Goal: Transaction & Acquisition: Subscribe to service/newsletter

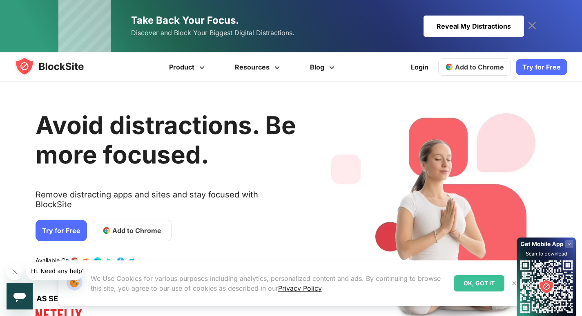
click at [541, 68] on link "Try for Free" at bounding box center [541, 67] width 51 height 16
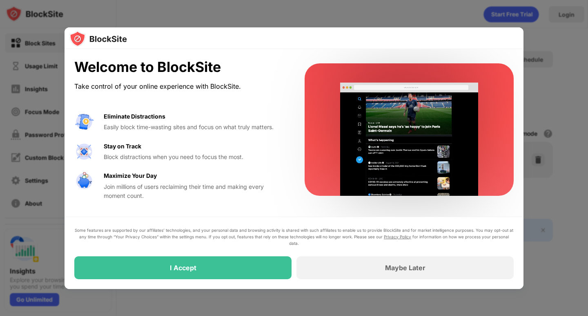
click at [182, 105] on div "Welcome to BlockSite Take control of your online experience with BlockSite. Eli…" at bounding box center [179, 129] width 211 height 141
click at [292, 152] on div "Welcome to BlockSite Take control of your online experience with BlockSite. Eli…" at bounding box center [294, 129] width 459 height 161
click at [296, 152] on div "Welcome to BlockSite Take control of your online experience with BlockSite. Eli…" at bounding box center [294, 129] width 459 height 161
drag, startPoint x: 332, startPoint y: 176, endPoint x: 353, endPoint y: 205, distance: 35.9
click at [346, 198] on div "Welcome to BlockSite Take control of your online experience with BlockSite. Eli…" at bounding box center [294, 129] width 459 height 161
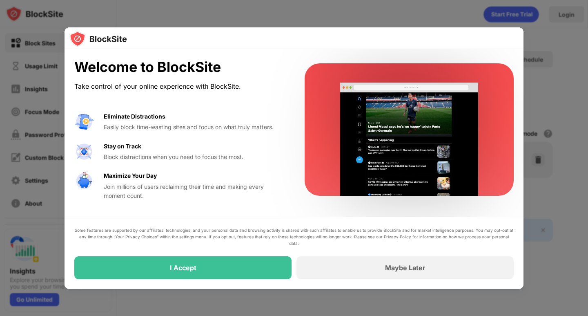
drag, startPoint x: 308, startPoint y: 188, endPoint x: 352, endPoint y: 173, distance: 46.8
click at [351, 173] on div at bounding box center [409, 129] width 209 height 132
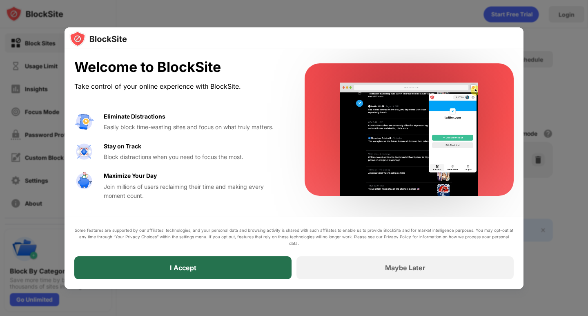
click at [229, 265] on div "I Accept" at bounding box center [182, 267] width 217 height 23
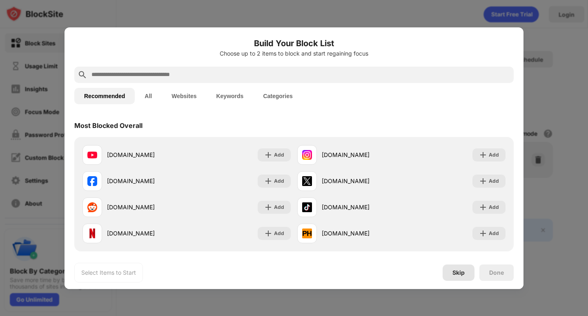
click at [459, 274] on div "Skip" at bounding box center [459, 272] width 12 height 7
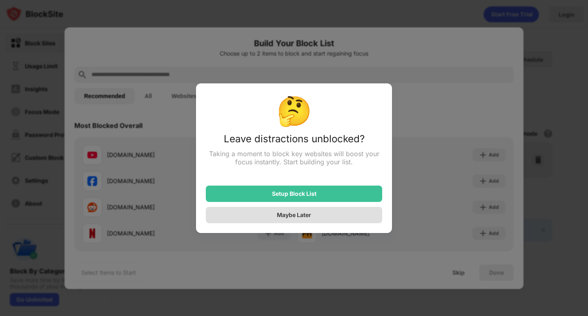
click at [292, 217] on div "Maybe Later" at bounding box center [294, 214] width 34 height 7
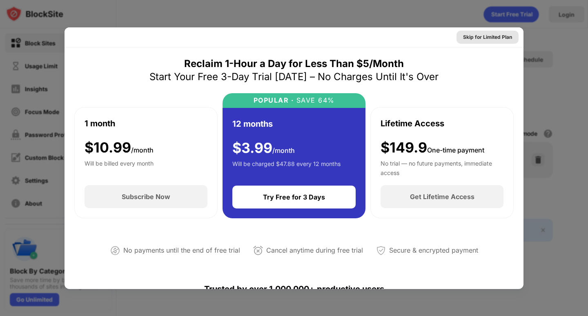
click at [484, 36] on div "Skip for Limited Plan" at bounding box center [487, 37] width 49 height 8
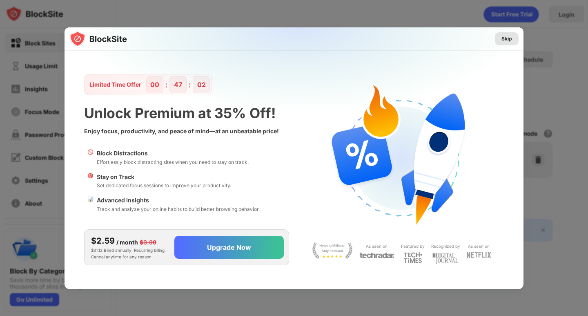
click at [503, 37] on div "Skip" at bounding box center [507, 39] width 11 height 8
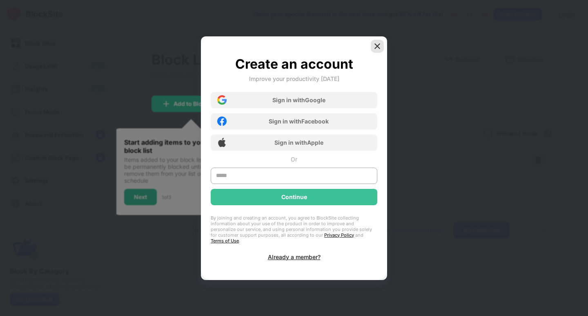
click at [381, 50] on img at bounding box center [377, 46] width 8 height 8
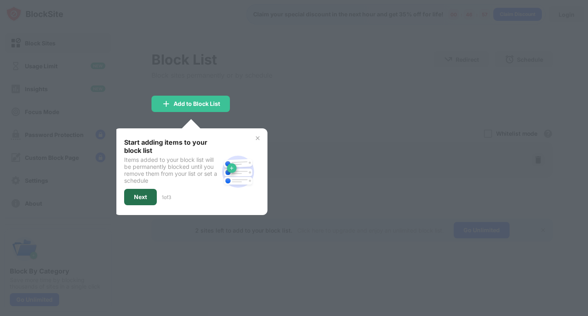
click at [151, 198] on div "Next" at bounding box center [140, 197] width 33 height 16
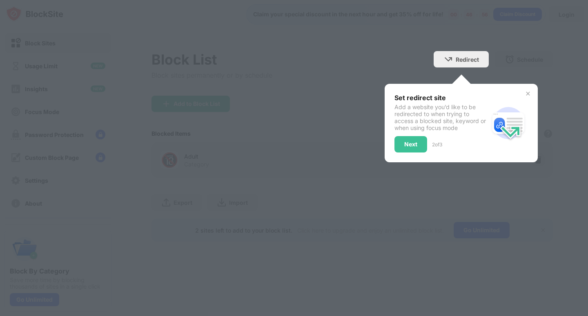
drag, startPoint x: 330, startPoint y: 135, endPoint x: 370, endPoint y: 136, distance: 39.6
click at [331, 135] on div at bounding box center [294, 158] width 588 height 316
click at [404, 141] on div "Next" at bounding box center [410, 144] width 13 height 7
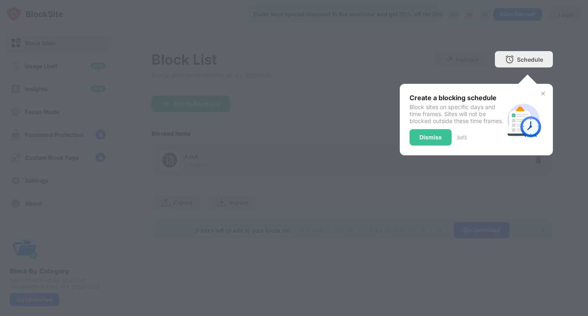
drag, startPoint x: 342, startPoint y: 70, endPoint x: 404, endPoint y: 108, distance: 72.9
click at [342, 71] on div at bounding box center [294, 158] width 588 height 316
click at [434, 145] on div "Dismiss" at bounding box center [431, 137] width 42 height 16
